Goal: Information Seeking & Learning: Learn about a topic

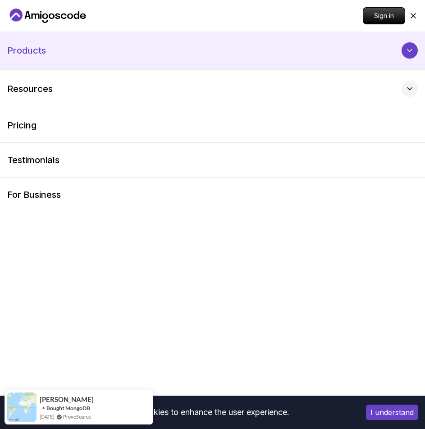
click at [335, 57] on button "Products" at bounding box center [212, 51] width 425 height 38
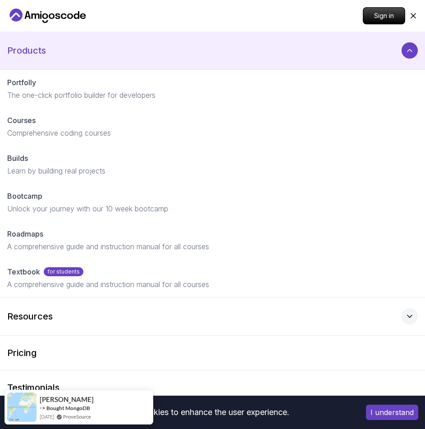
click at [335, 57] on button "Products" at bounding box center [212, 51] width 425 height 38
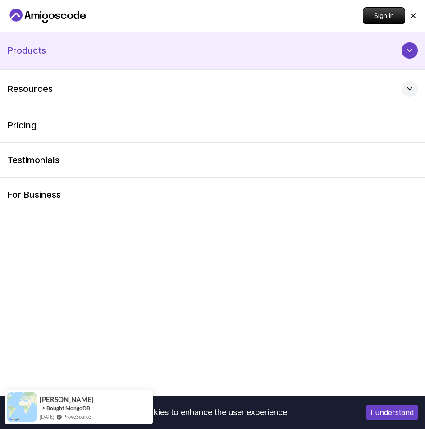
click at [335, 57] on button "Products" at bounding box center [212, 51] width 425 height 38
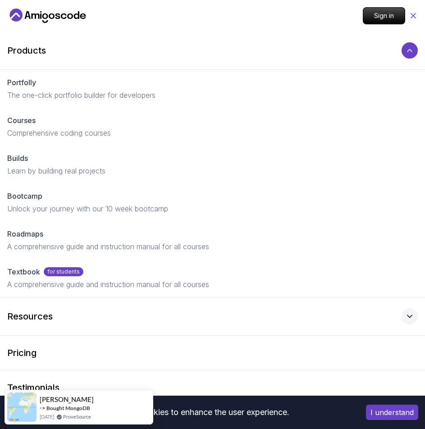
click at [412, 18] on icon at bounding box center [413, 15] width 9 height 9
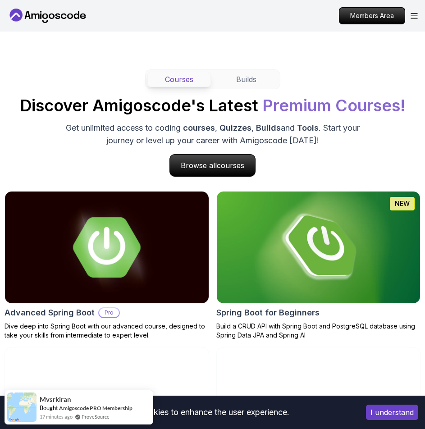
scroll to position [672, 0]
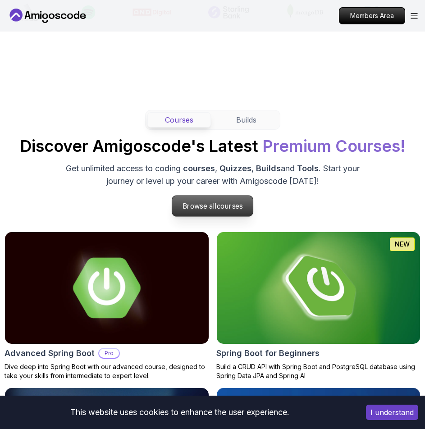
click at [210, 212] on p "Browse all courses" at bounding box center [212, 206] width 81 height 21
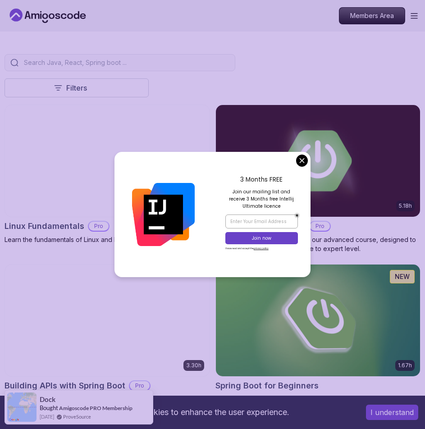
scroll to position [225, 0]
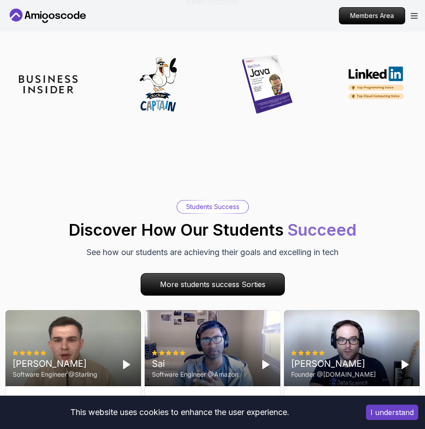
scroll to position [4327, 0]
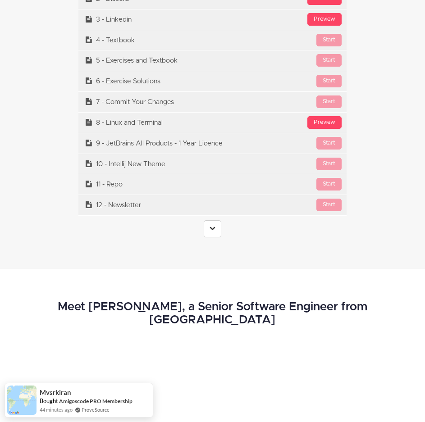
scroll to position [3606, 0]
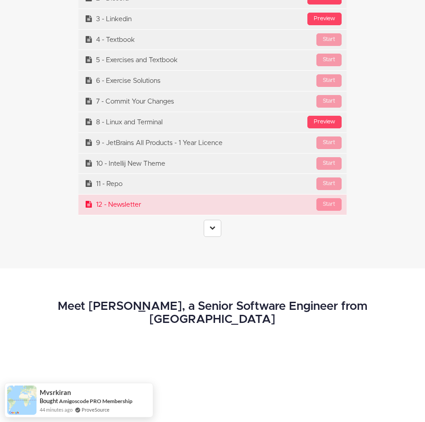
drag, startPoint x: 214, startPoint y: 236, endPoint x: 246, endPoint y: 223, distance: 34.2
click at [214, 236] on link at bounding box center [213, 228] width 18 height 17
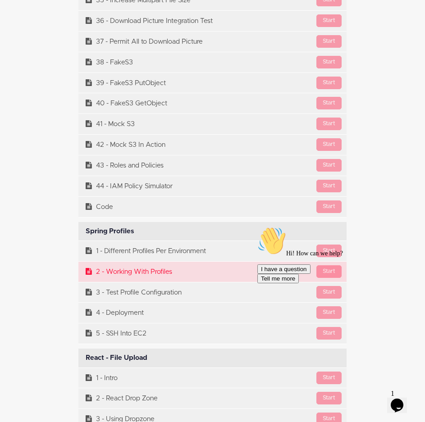
scroll to position [21029, 0]
